Goal: Task Accomplishment & Management: Manage account settings

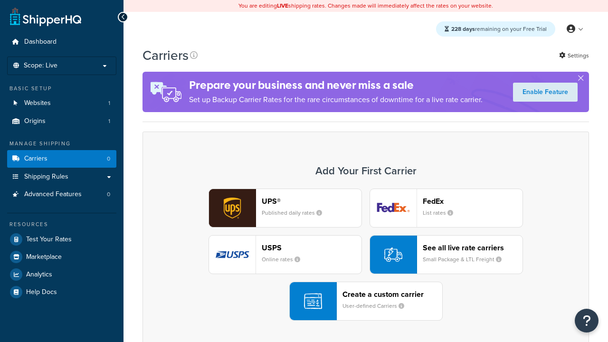
click at [366, 254] on div "UPS® Published daily rates FedEx List rates USPS Online rates See all live rate…" at bounding box center [365, 254] width 426 height 132
click at [472, 201] on header "FedEx" at bounding box center [472, 201] width 100 height 9
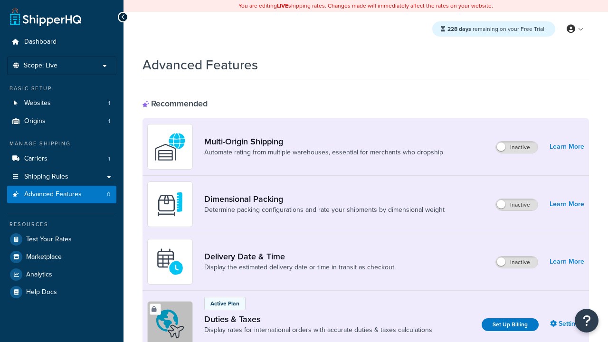
scroll to position [142, 0]
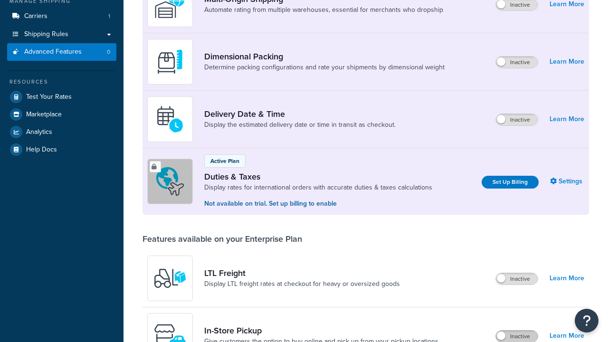
click at [516, 336] on label "Inactive" at bounding box center [517, 335] width 42 height 11
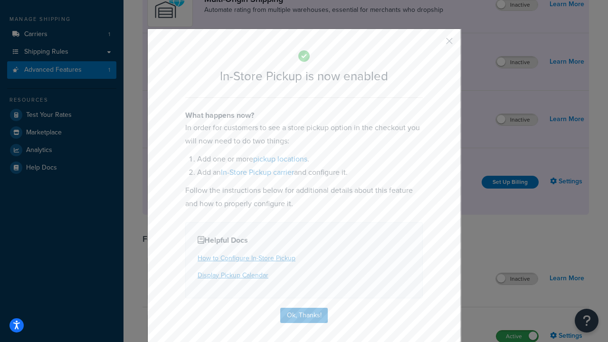
scroll to position [160, 0]
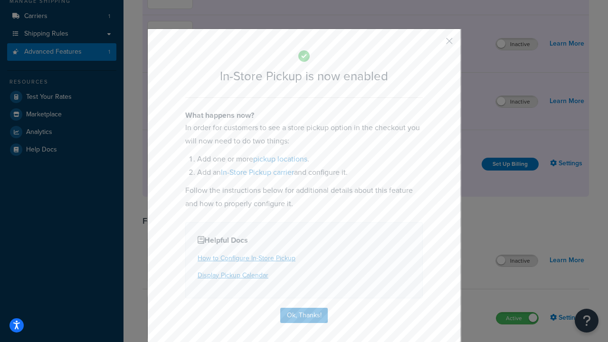
click at [435, 44] on button "button" at bounding box center [435, 44] width 2 height 2
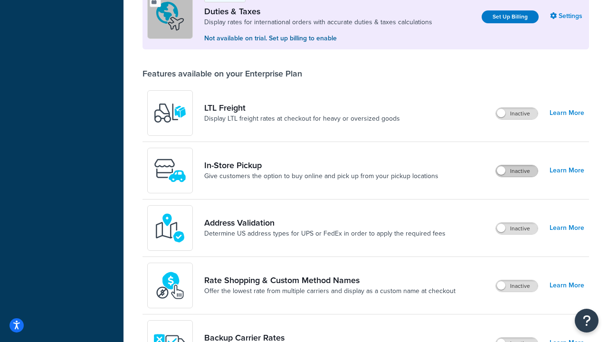
scroll to position [290, 0]
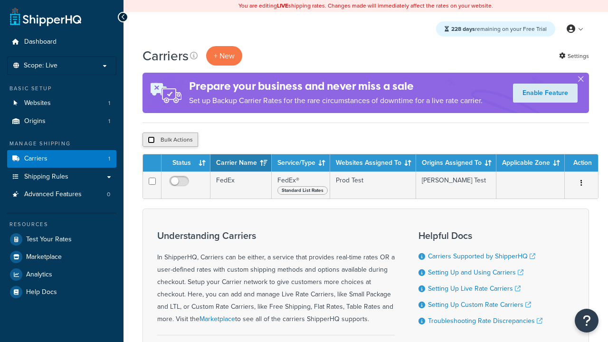
click at [151, 140] on input "checkbox" at bounding box center [151, 139] width 7 height 7
checkbox input "true"
click at [0, 0] on button "Delete" at bounding box center [0, 0] width 0 height 0
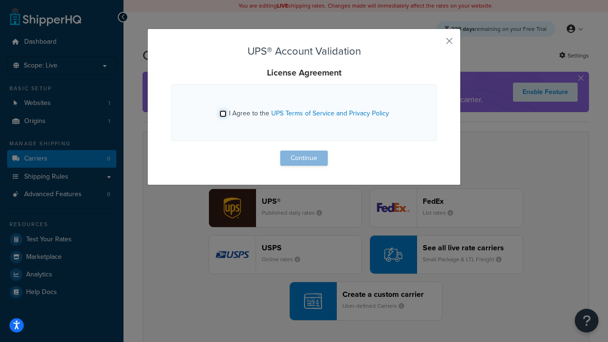
click at [223, 113] on input "I Agree to the UPS Terms of Service and Privacy Policy" at bounding box center [222, 113] width 7 height 7
checkbox input "true"
click at [304, 158] on button "Continue" at bounding box center [303, 157] width 47 height 15
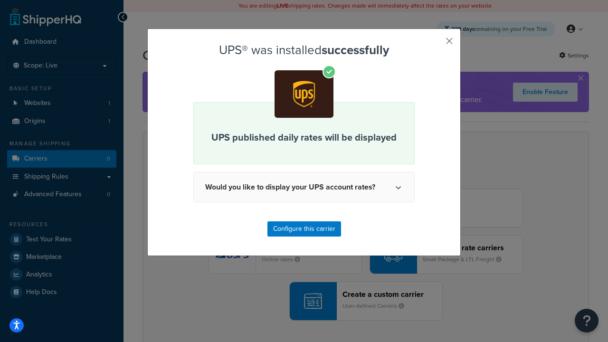
click at [435, 44] on button "button" at bounding box center [435, 44] width 2 height 2
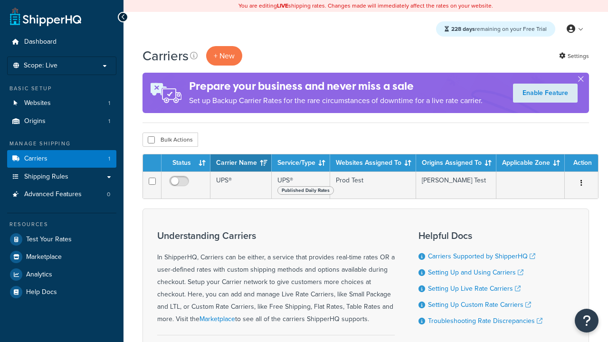
click at [186, 163] on th "Status" at bounding box center [185, 162] width 49 height 17
click at [241, 163] on th "Carrier Name" at bounding box center [240, 162] width 61 height 17
click at [300, 163] on th "Service/Type" at bounding box center [301, 162] width 58 height 17
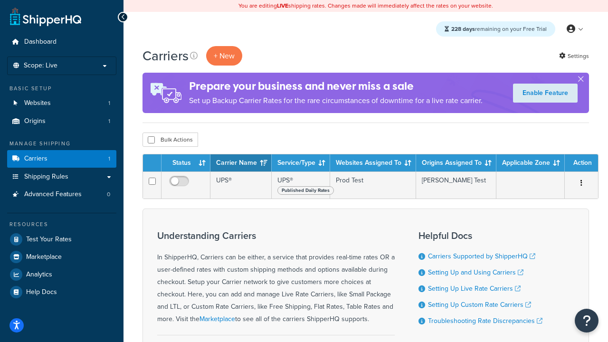
click at [300, 163] on th "Service/Type" at bounding box center [301, 162] width 58 height 17
click at [373, 163] on th "Websites Assigned To" at bounding box center [373, 162] width 86 height 17
click at [456, 163] on th "Origins Assigned To" at bounding box center [456, 162] width 80 height 17
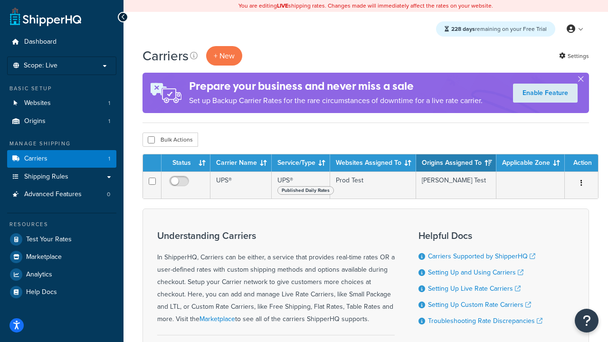
click at [530, 163] on th "Applicable Zone" at bounding box center [530, 162] width 68 height 17
click at [581, 163] on th "Action" at bounding box center [580, 162] width 33 height 17
click at [194, 56] on icon at bounding box center [194, 56] width 8 height 8
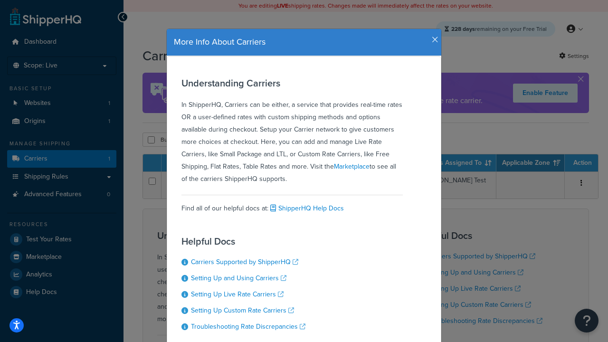
click at [432, 36] on icon "button" at bounding box center [434, 40] width 7 height 9
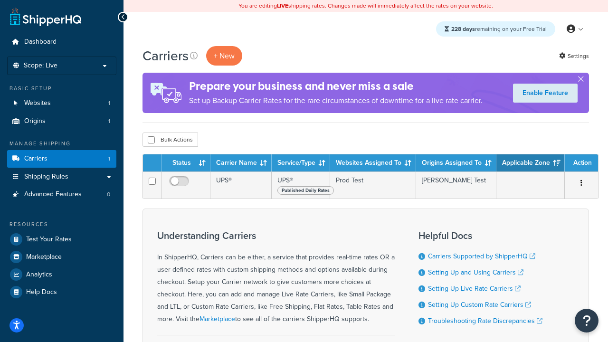
scroll to position [100, 0]
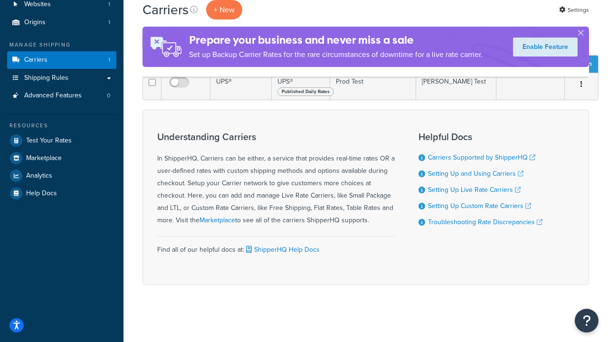
click at [151, 45] on input "checkbox" at bounding box center [151, 40] width 7 height 7
checkbox input "true"
click at [0, 0] on button "Delete" at bounding box center [0, 0] width 0 height 0
